Goal: Information Seeking & Learning: Learn about a topic

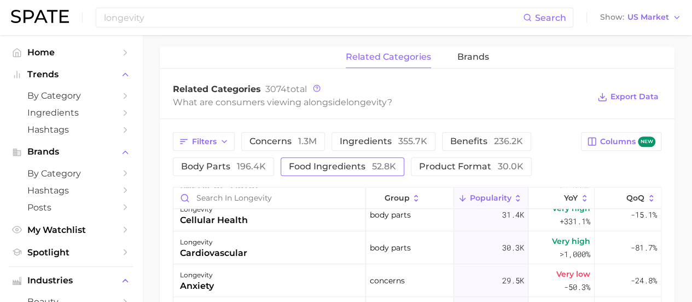
scroll to position [495, 0]
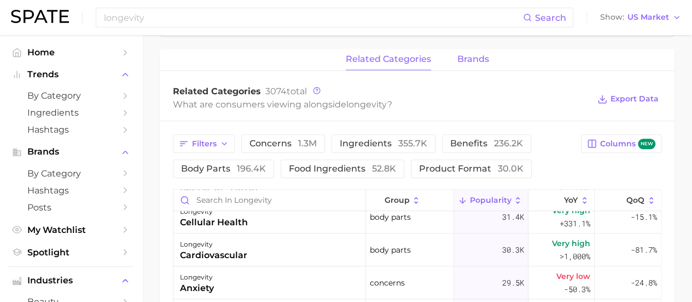
click at [478, 62] on span "brands" at bounding box center [474, 59] width 32 height 10
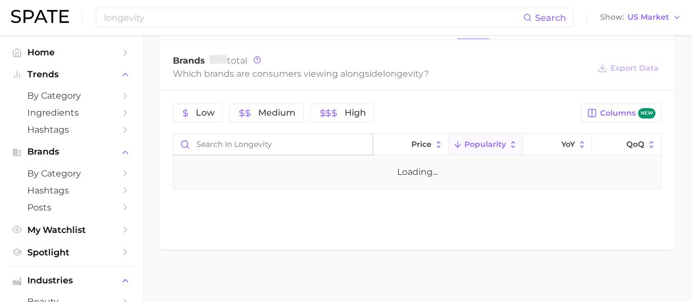
scroll to position [528, 0]
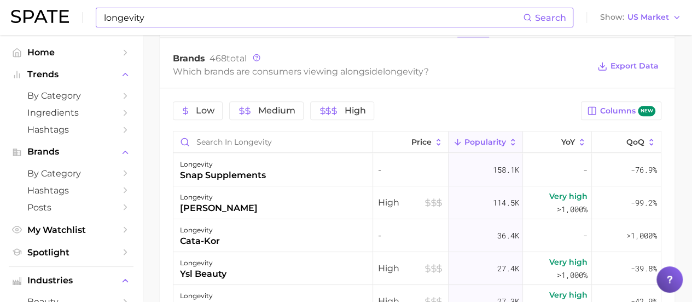
click at [325, 16] on input "longevity" at bounding box center [313, 17] width 420 height 19
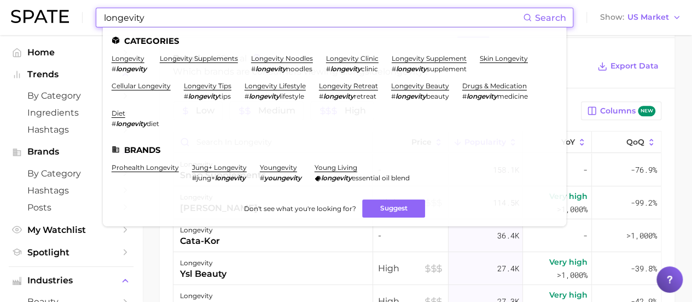
click at [325, 16] on input "longevity" at bounding box center [313, 17] width 420 height 19
click at [372, 9] on input "sunscreen" at bounding box center [313, 17] width 420 height 19
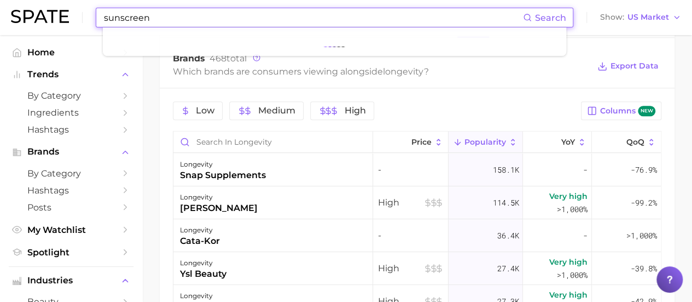
type input "sunscreen"
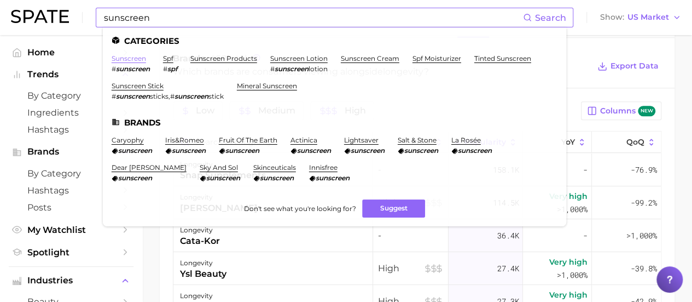
click at [139, 60] on link "sunscreen" at bounding box center [129, 58] width 34 height 8
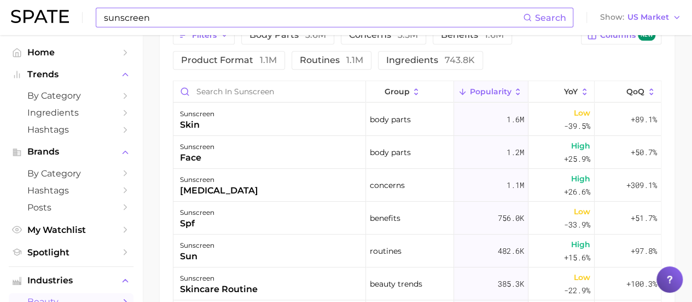
scroll to position [602, 0]
click at [252, 57] on span "product format 1.1m" at bounding box center [229, 61] width 96 height 9
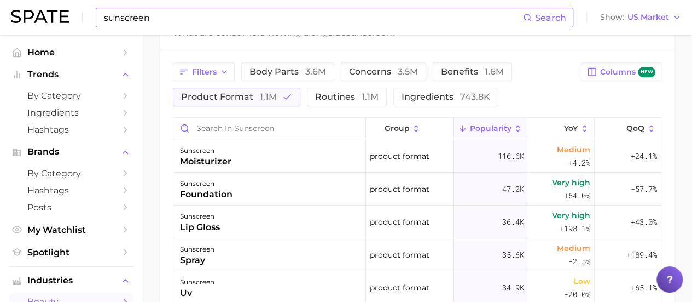
scroll to position [493, 0]
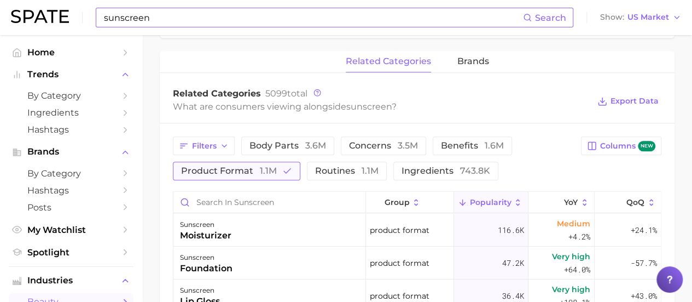
click at [271, 166] on span "1.1m" at bounding box center [268, 170] width 17 height 10
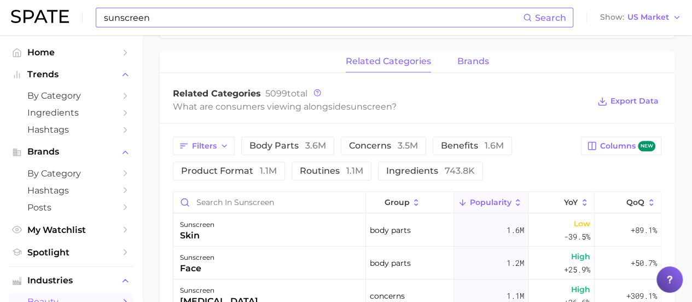
click at [468, 58] on span "brands" at bounding box center [474, 61] width 32 height 10
